Goal: Transaction & Acquisition: Purchase product/service

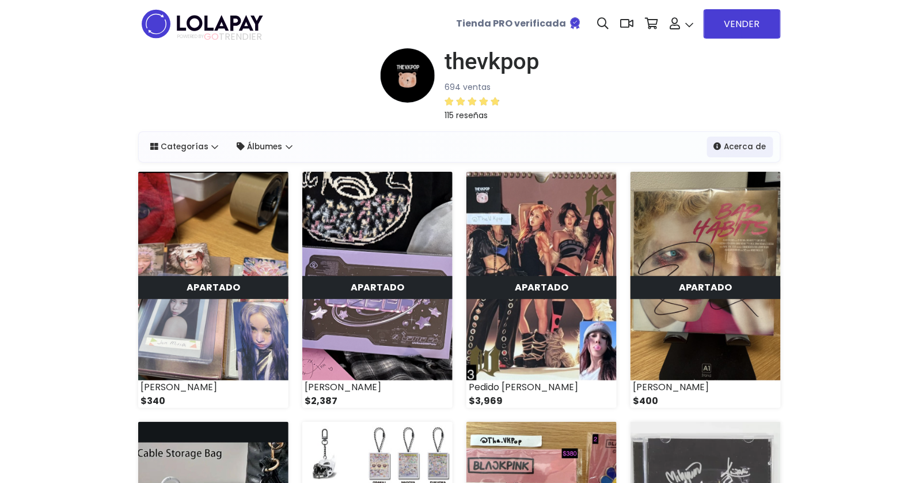
click at [221, 27] on img at bounding box center [202, 24] width 128 height 36
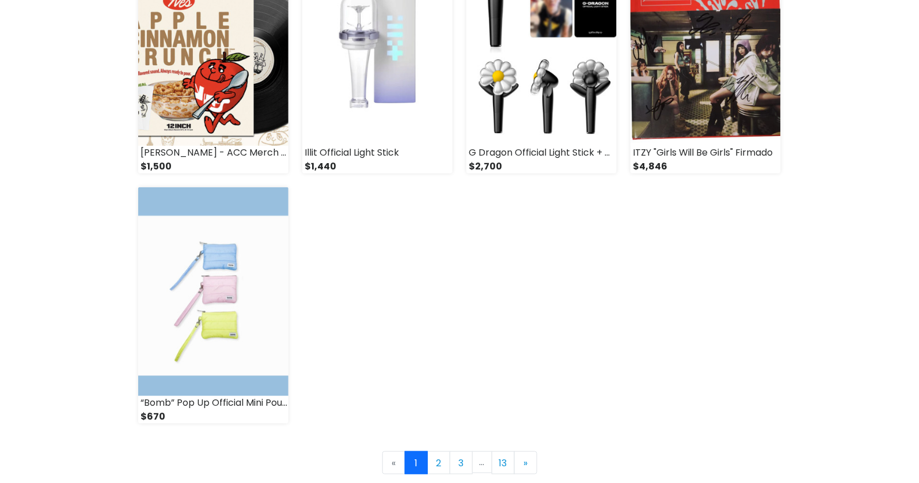
scroll to position [1675, 0]
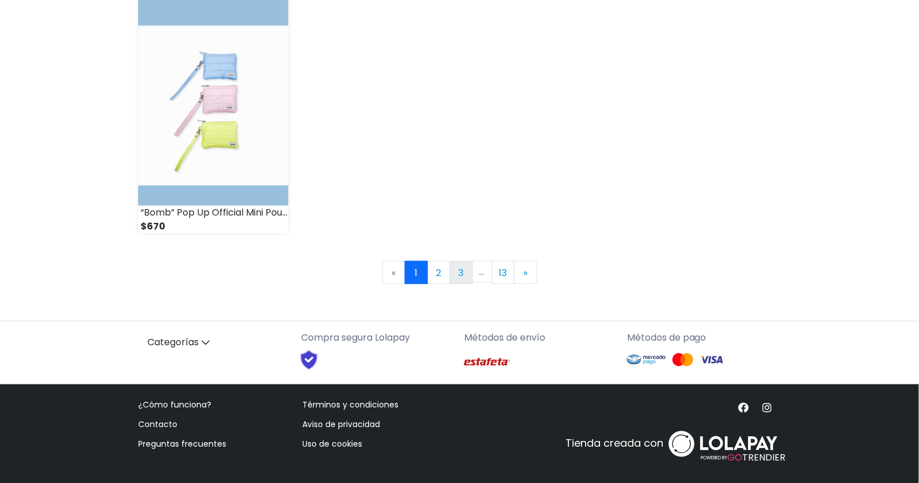
click at [460, 270] on link "3" at bounding box center [461, 272] width 23 height 23
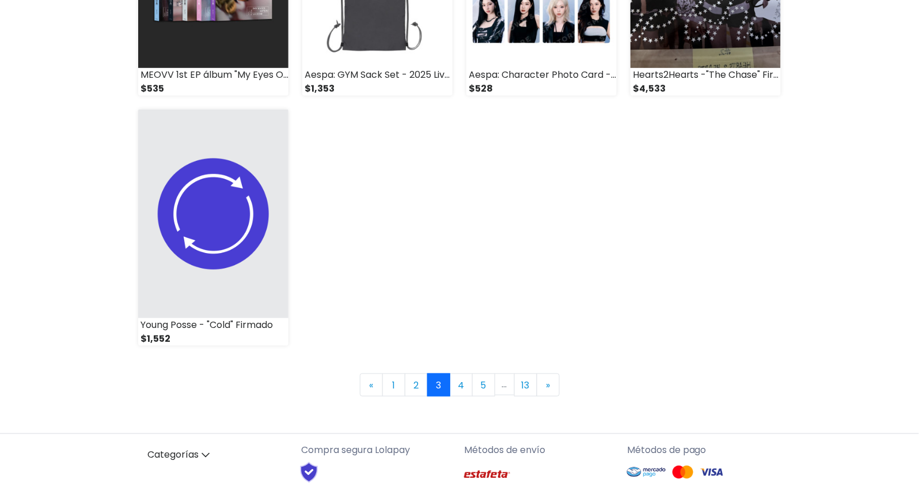
scroll to position [1675, 0]
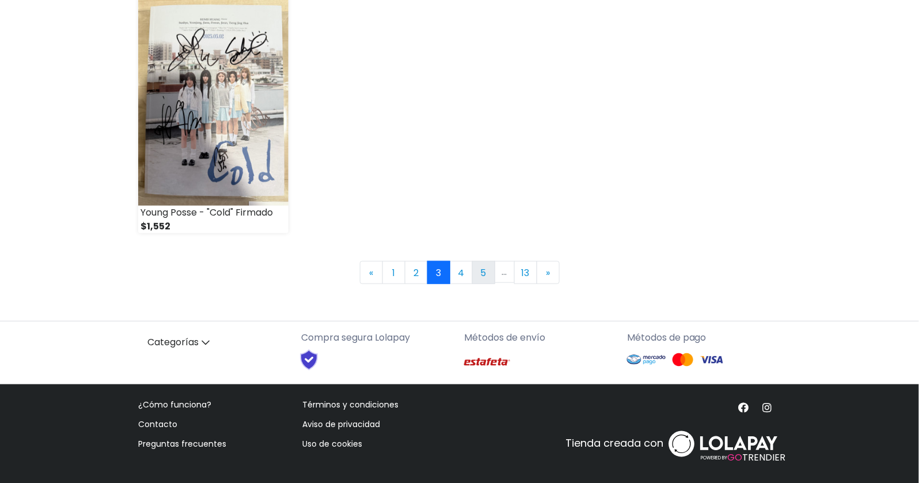
click at [487, 263] on link "5" at bounding box center [483, 272] width 23 height 23
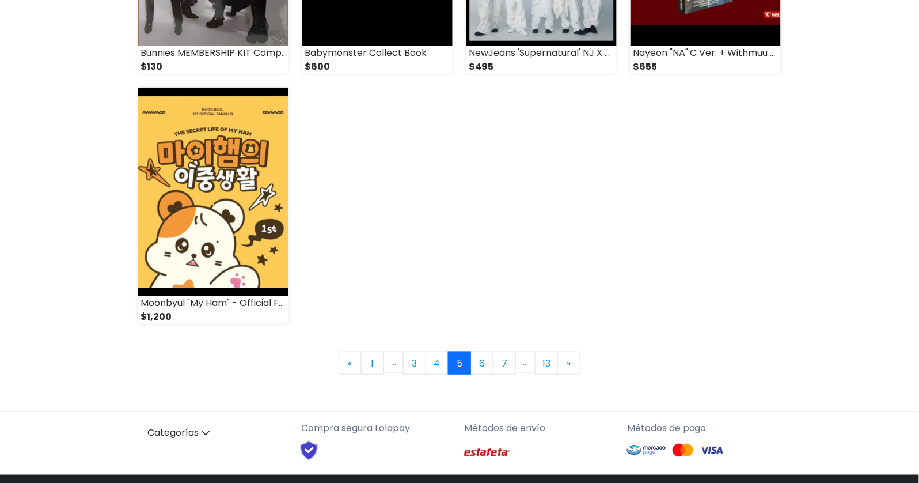
scroll to position [1609, 0]
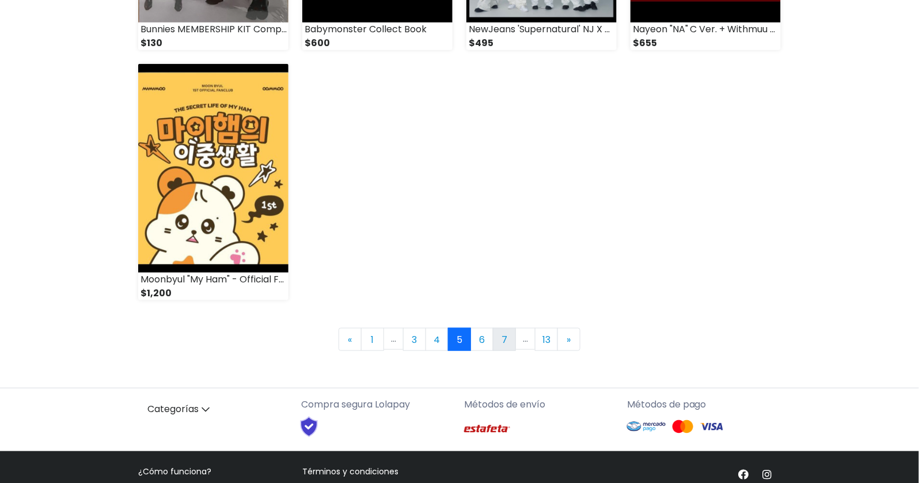
click at [505, 335] on link "7" at bounding box center [504, 339] width 23 height 23
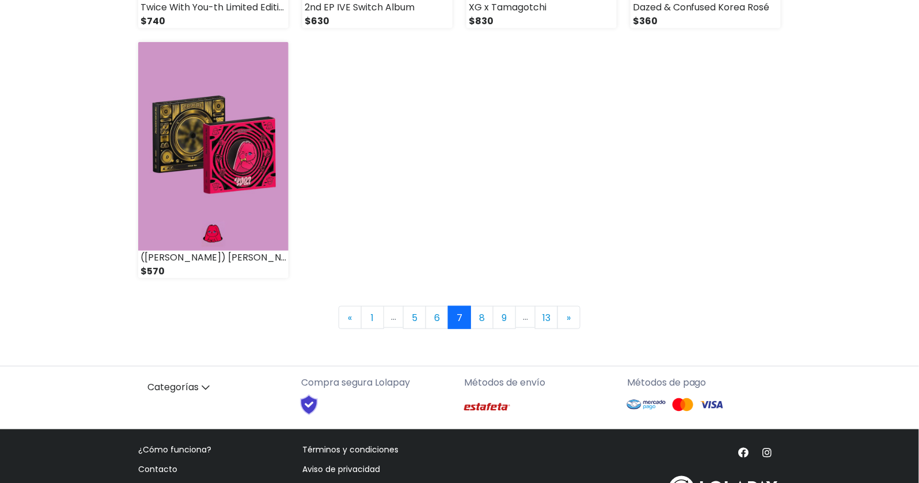
scroll to position [1672, 0]
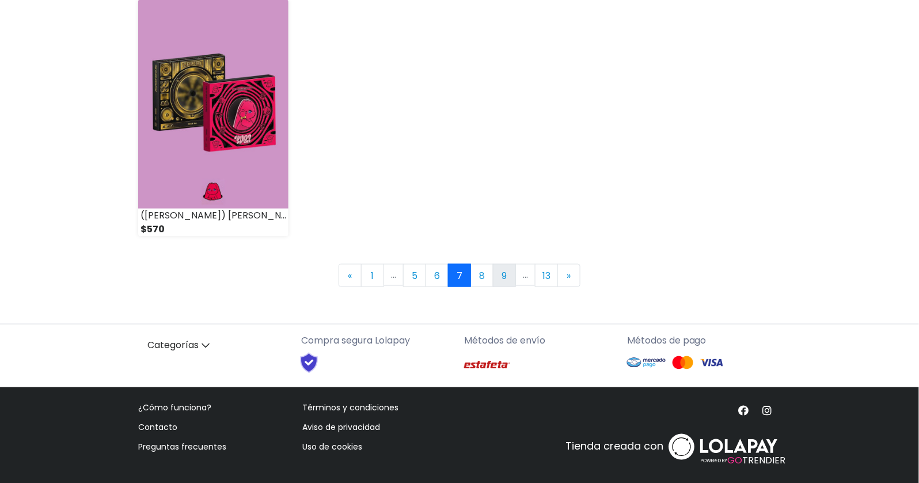
click at [502, 274] on link "9" at bounding box center [504, 275] width 23 height 23
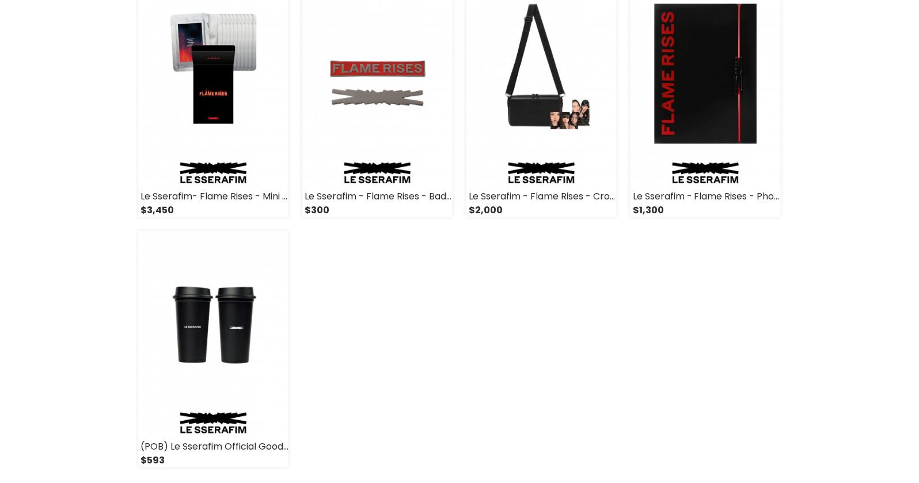
scroll to position [1454, 0]
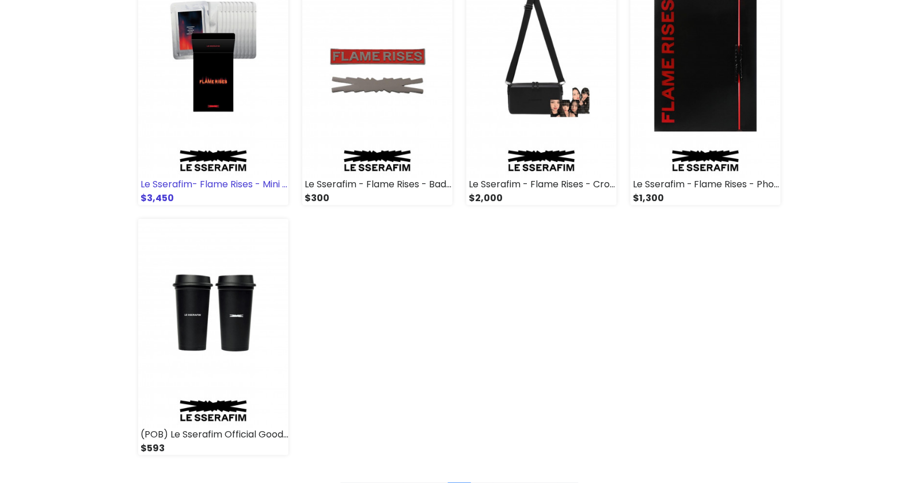
click at [230, 52] on img at bounding box center [213, 73] width 150 height 209
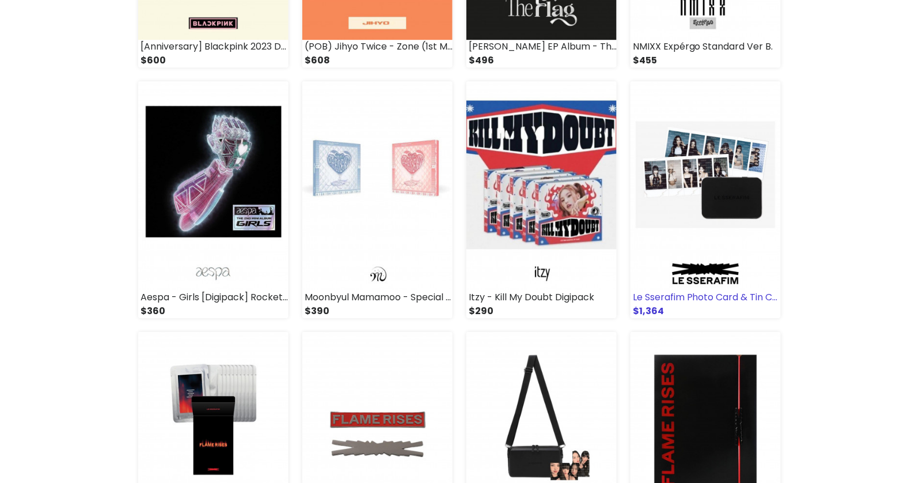
scroll to position [1089, 0]
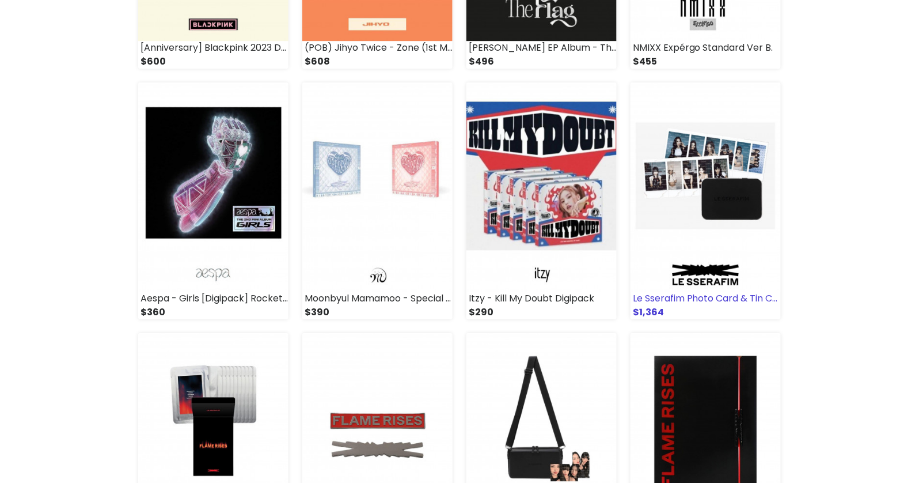
click at [730, 186] on img at bounding box center [706, 186] width 150 height 209
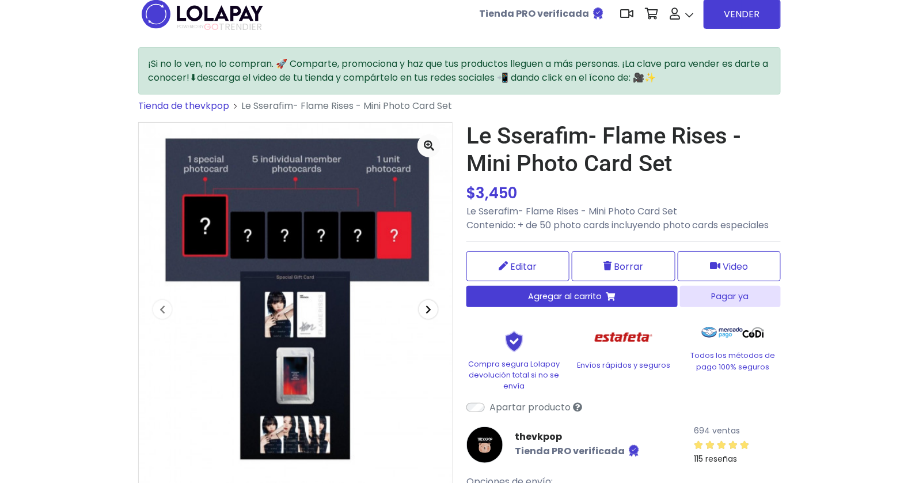
scroll to position [12, 0]
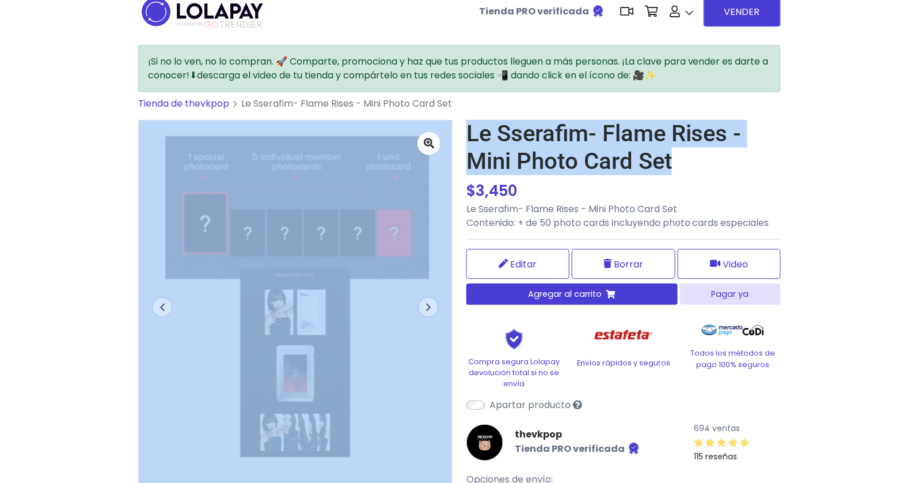
drag, startPoint x: 683, startPoint y: 168, endPoint x: 455, endPoint y: 139, distance: 230.0
click at [455, 139] on div "Previous Next $ -" at bounding box center [459, 337] width 657 height 434
copy div "Previous Next Le Sserafim- Flame Rises - Mini Photo Card Set"
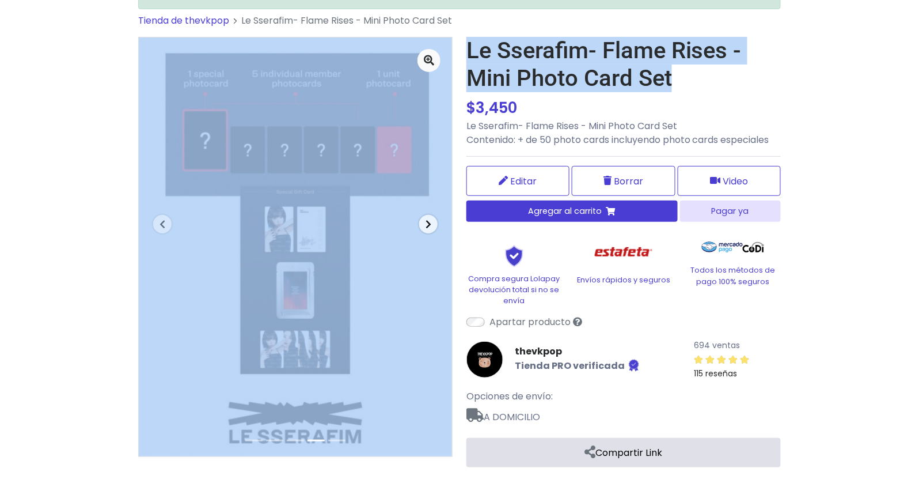
click at [430, 225] on icon "button" at bounding box center [429, 223] width 6 height 9
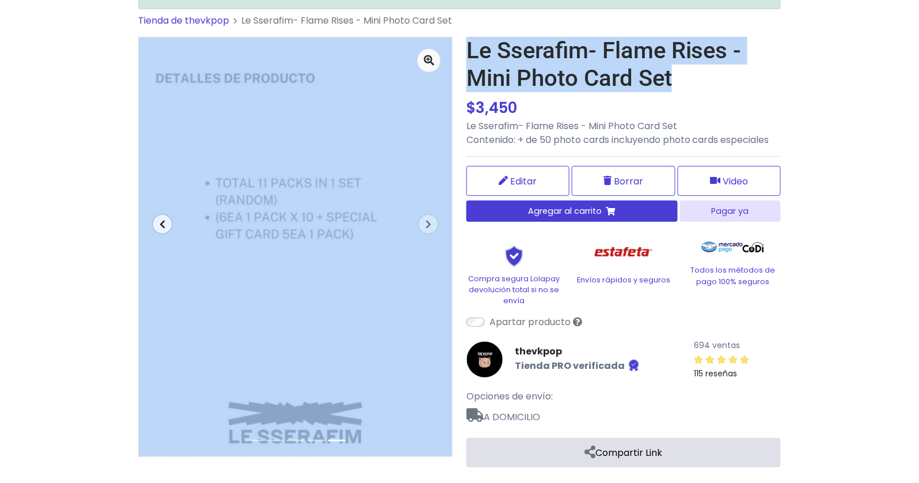
click at [161, 217] on span "button" at bounding box center [162, 224] width 18 height 18
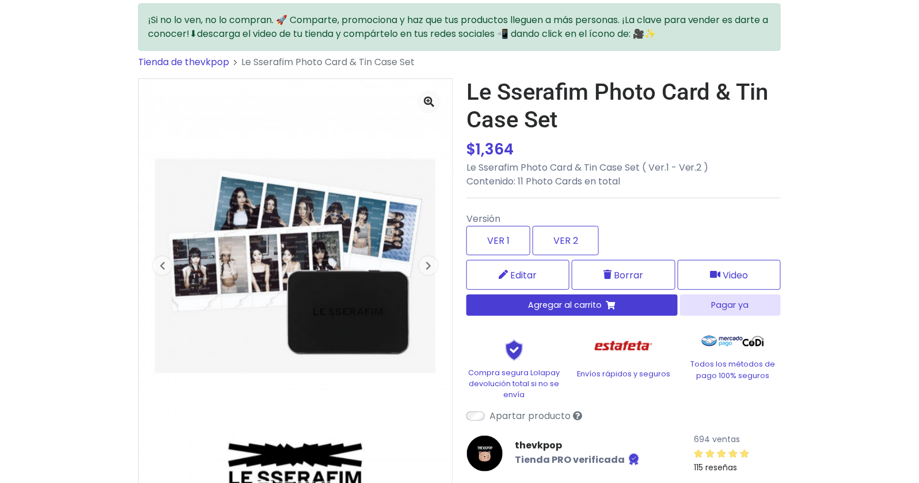
scroll to position [69, 0]
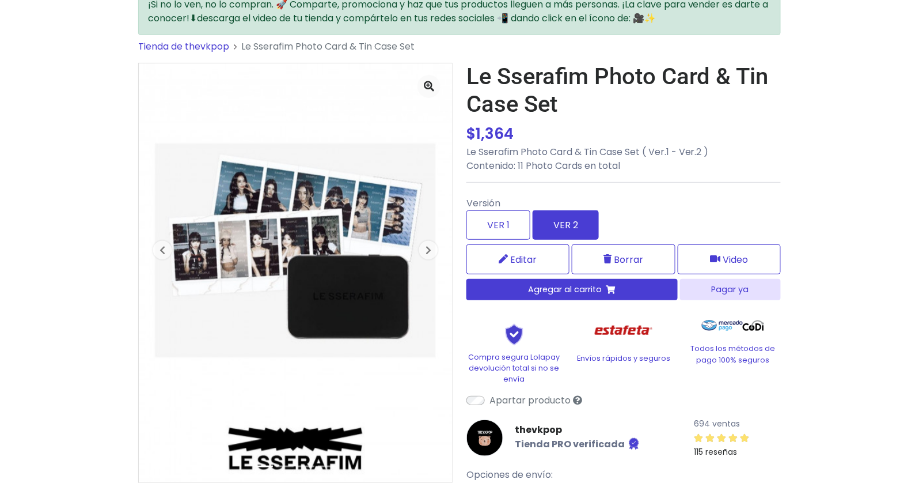
click at [580, 228] on label "VER 2" at bounding box center [566, 224] width 66 height 29
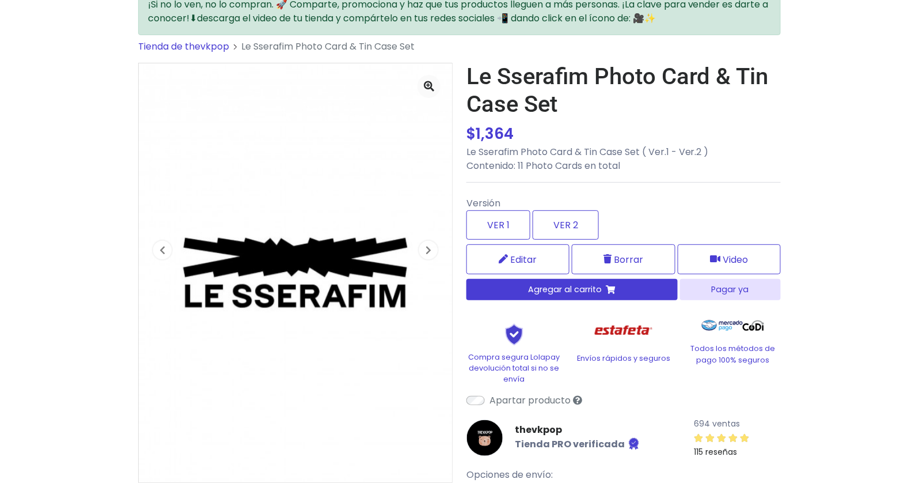
scroll to position [0, 0]
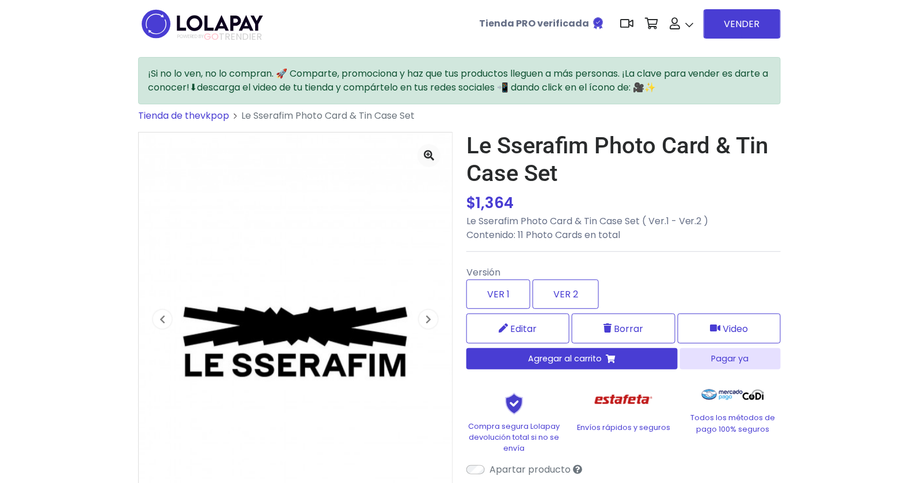
click at [202, 28] on img at bounding box center [202, 24] width 128 height 36
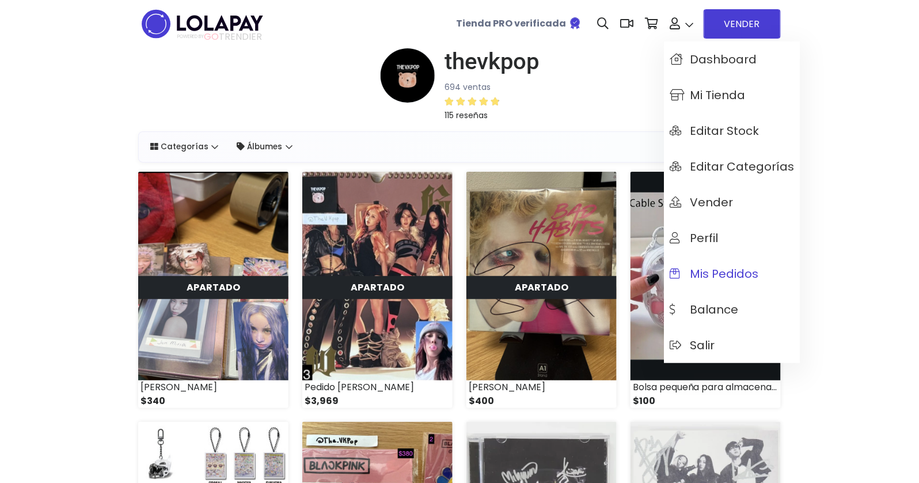
click at [709, 273] on span "Mis pedidos" at bounding box center [714, 273] width 89 height 13
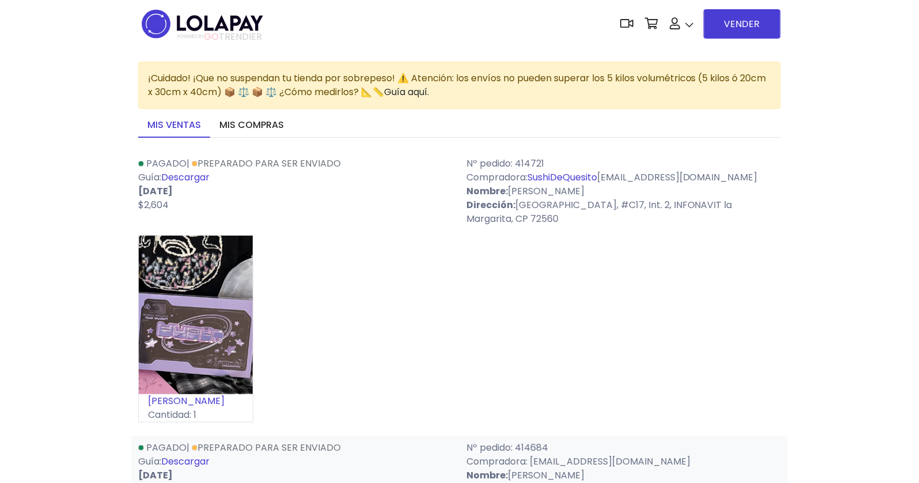
click at [200, 29] on img at bounding box center [202, 24] width 128 height 36
